Goal: Communication & Community: Answer question/provide support

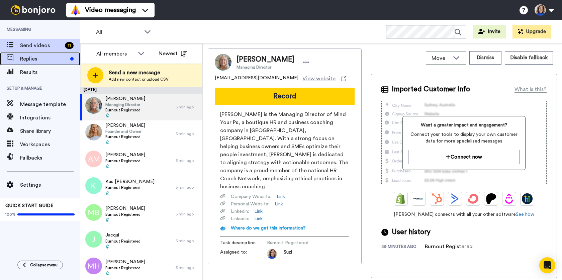
click at [55, 55] on span "Replies" at bounding box center [43, 59] width 47 height 8
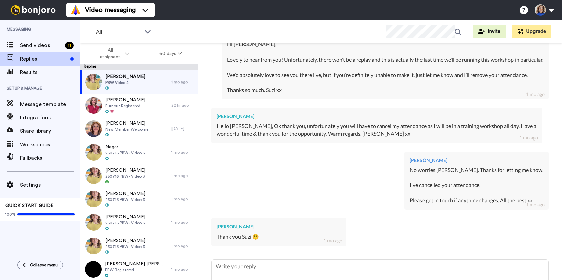
scroll to position [302, 0]
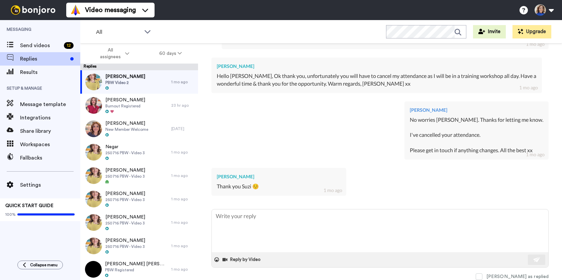
type textarea "x"
